Goal: Transaction & Acquisition: Purchase product/service

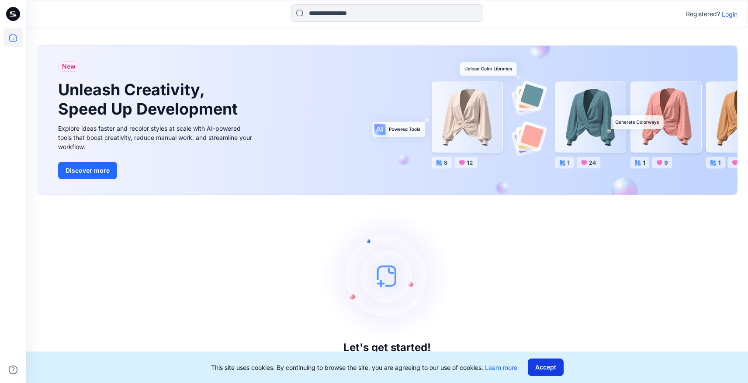
click at [551, 368] on button "Accept" at bounding box center [546, 366] width 36 height 17
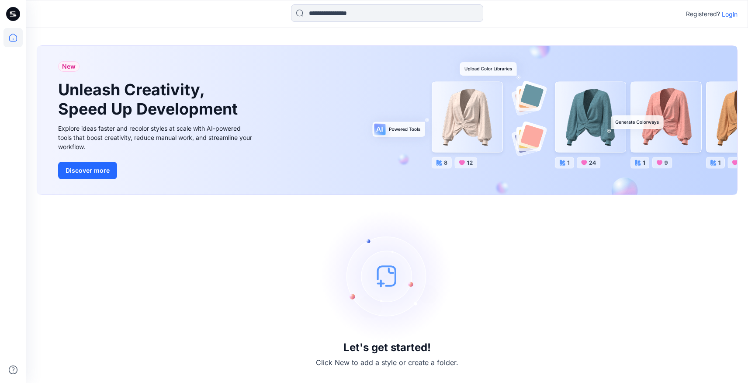
click at [731, 12] on p "Login" at bounding box center [730, 14] width 16 height 9
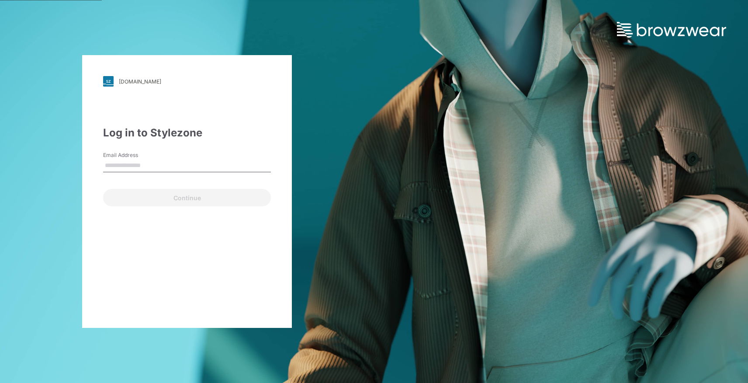
type input "**********"
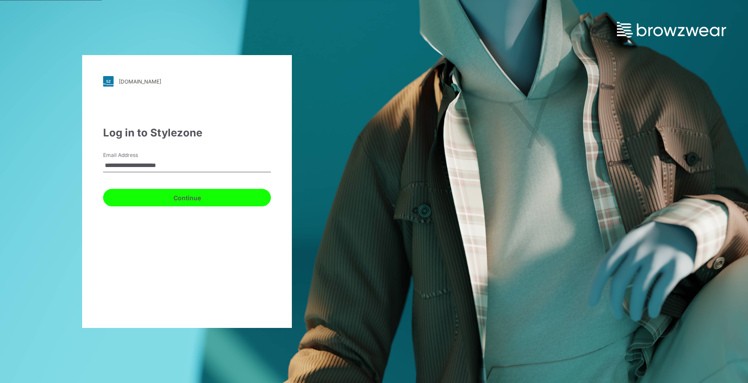
click at [245, 195] on button "Continue" at bounding box center [187, 197] width 168 height 17
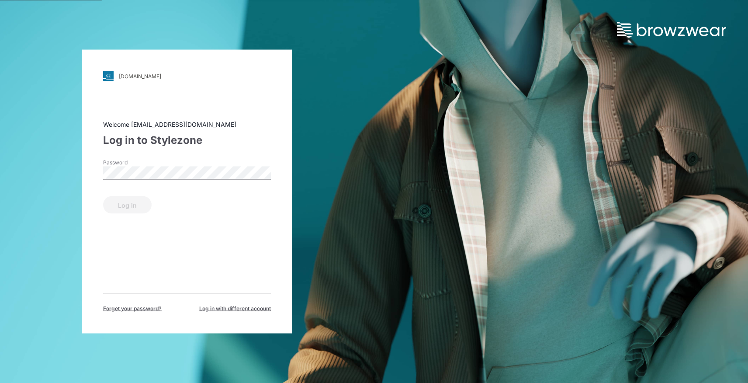
click at [240, 182] on div "Password" at bounding box center [187, 172] width 168 height 26
drag, startPoint x: 119, startPoint y: 205, endPoint x: 130, endPoint y: 202, distance: 11.3
click at [119, 205] on button "Log in" at bounding box center [127, 204] width 49 height 17
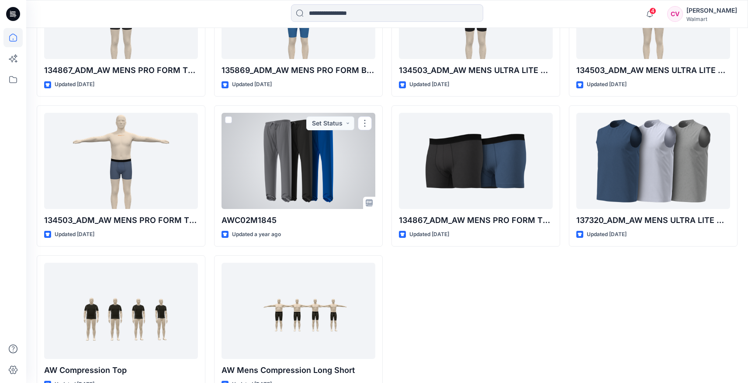
scroll to position [1705, 0]
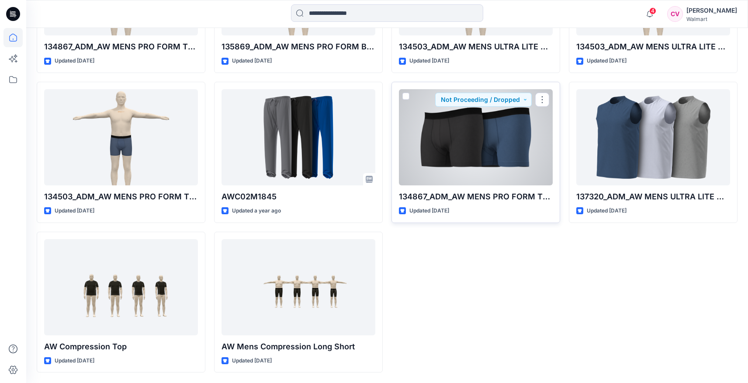
click at [514, 148] on div at bounding box center [476, 137] width 154 height 96
